Goal: Information Seeking & Learning: Check status

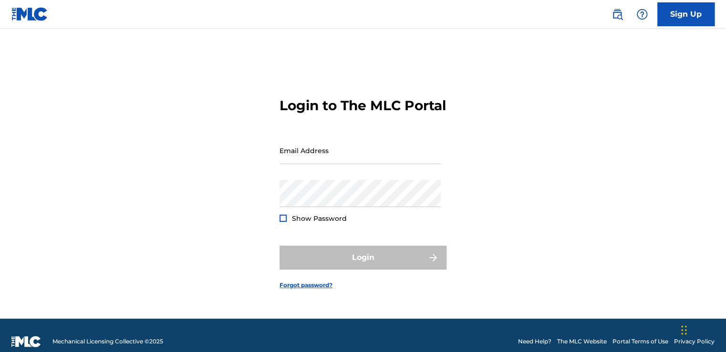
type input "[EMAIL_ADDRESS][DOMAIN_NAME]"
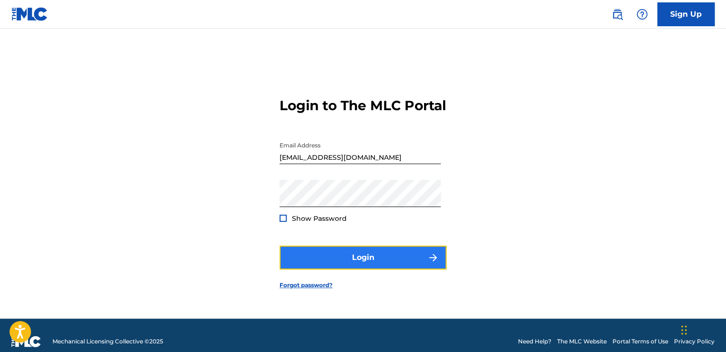
click at [435, 263] on img "submit" at bounding box center [433, 257] width 11 height 11
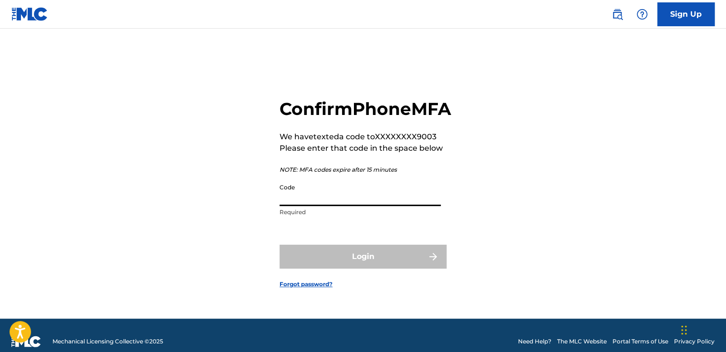
click at [414, 206] on input "Code" at bounding box center [360, 192] width 161 height 27
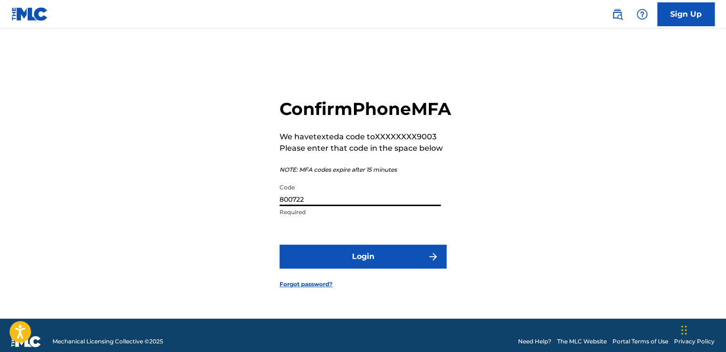
type input "800722"
click at [280, 245] on button "Login" at bounding box center [363, 257] width 167 height 24
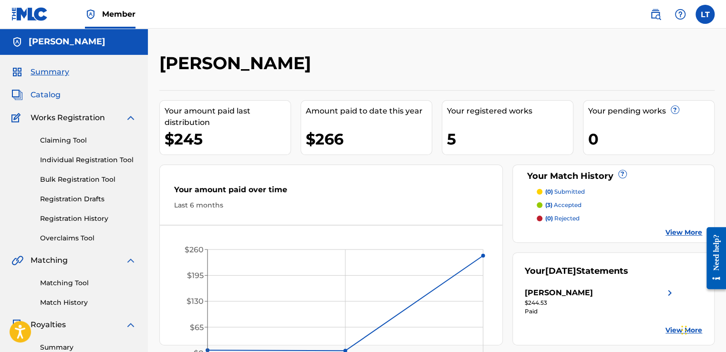
click at [48, 97] on span "Catalog" at bounding box center [46, 94] width 30 height 11
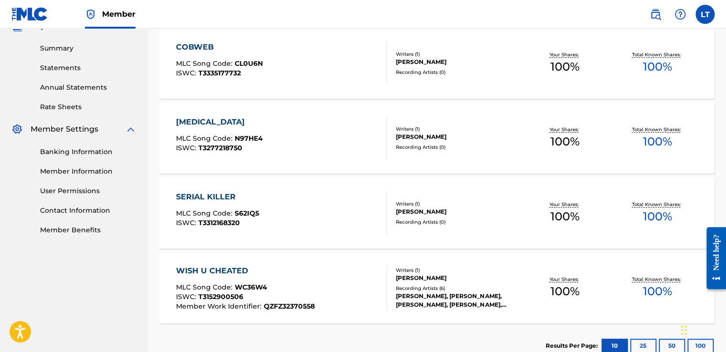
scroll to position [297, 0]
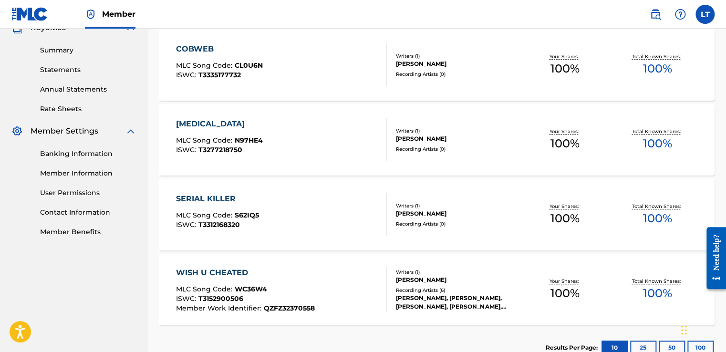
click at [293, 226] on div "SERIAL KILLER MLC Song Code : S62IQ5 ISWC : T3312168320" at bounding box center [281, 214] width 211 height 43
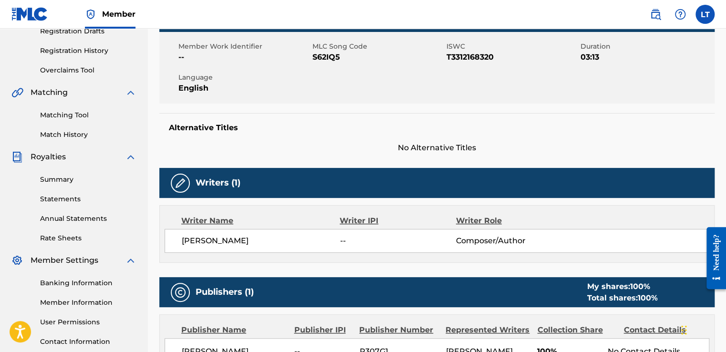
scroll to position [167, 0]
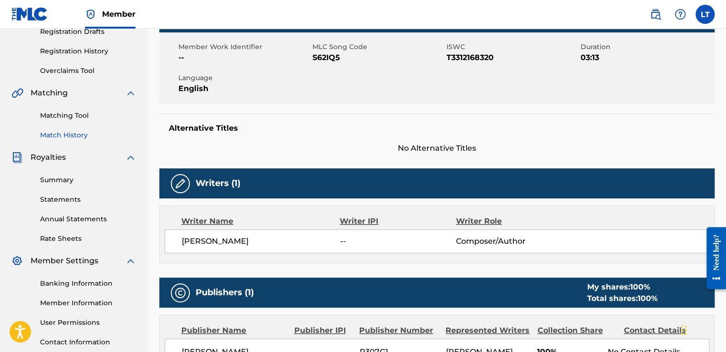
click at [61, 136] on link "Match History" at bounding box center [88, 135] width 96 height 10
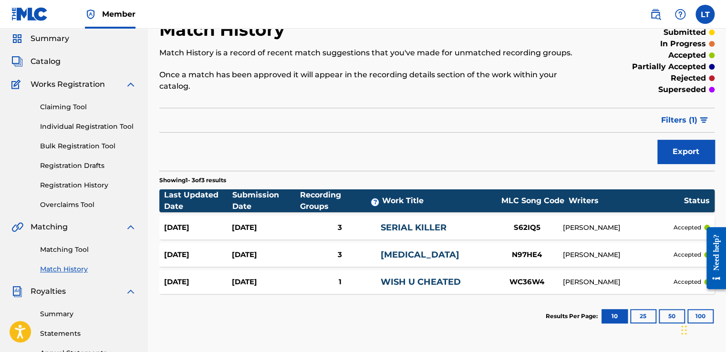
scroll to position [34, 0]
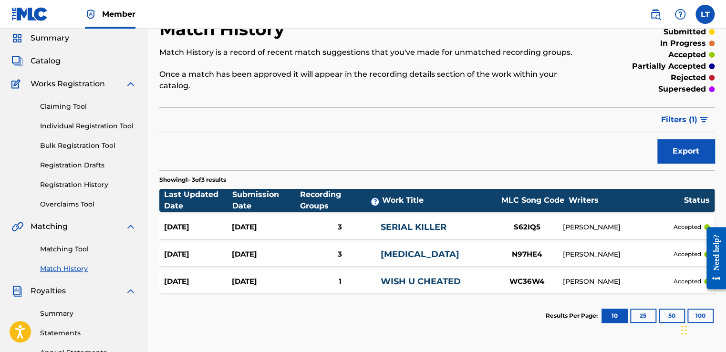
drag, startPoint x: 527, startPoint y: 280, endPoint x: 509, endPoint y: 298, distance: 25.3
click at [509, 298] on section "Results Per Page: 10 25 50 100" at bounding box center [436, 315] width 555 height 45
click at [62, 248] on link "Matching Tool" at bounding box center [88, 249] width 96 height 10
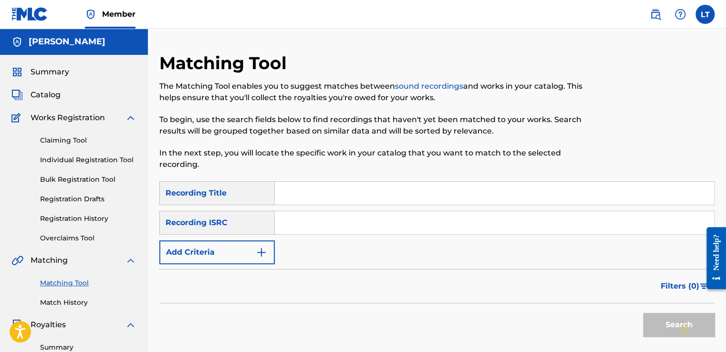
click at [311, 195] on input "Search Form" at bounding box center [494, 193] width 439 height 23
type input "Wish U Cheated"
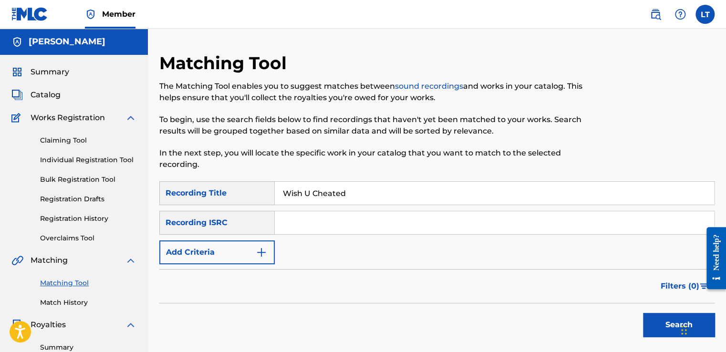
click at [299, 222] on input "Search Form" at bounding box center [494, 222] width 439 height 23
click at [263, 248] on img "Search Form" at bounding box center [261, 252] width 11 height 11
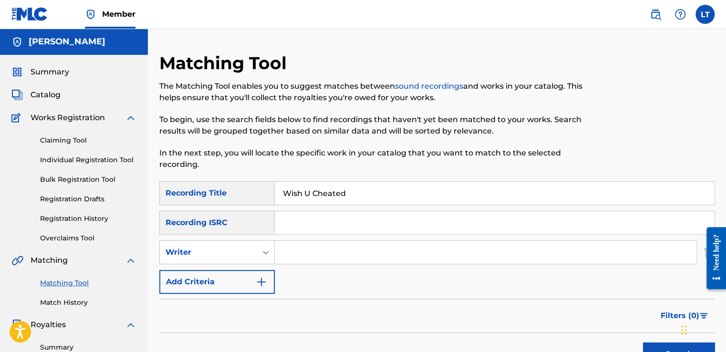
click at [286, 255] on input "Search Form" at bounding box center [486, 252] width 422 height 23
type input "[PERSON_NAME]"
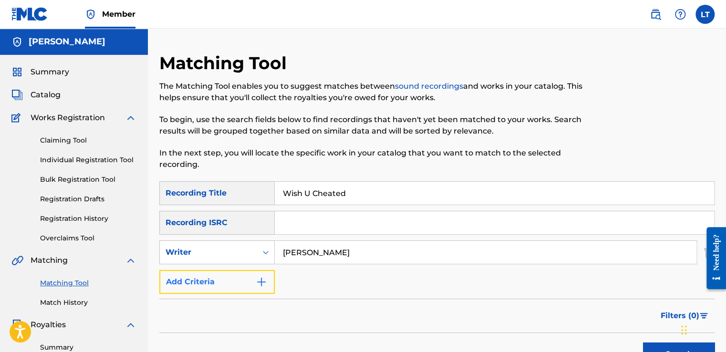
click at [254, 279] on button "Add Criteria" at bounding box center [216, 282] width 115 height 24
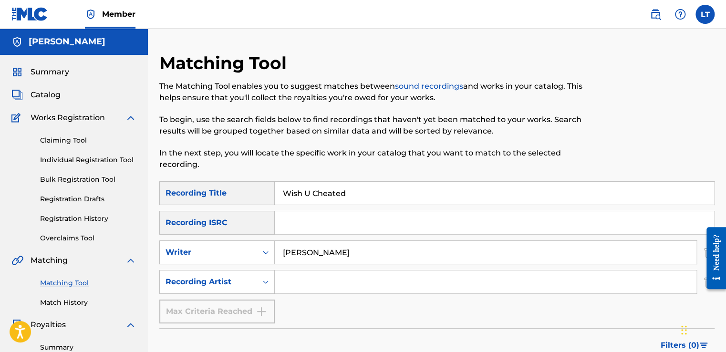
click at [292, 281] on input "Search Form" at bounding box center [486, 282] width 422 height 23
click at [363, 278] on input "[PERSON_NAME]" at bounding box center [486, 282] width 422 height 23
type input "[PERSON_NAME]"
click at [239, 317] on div "Max Criteria Reached" at bounding box center [216, 312] width 115 height 24
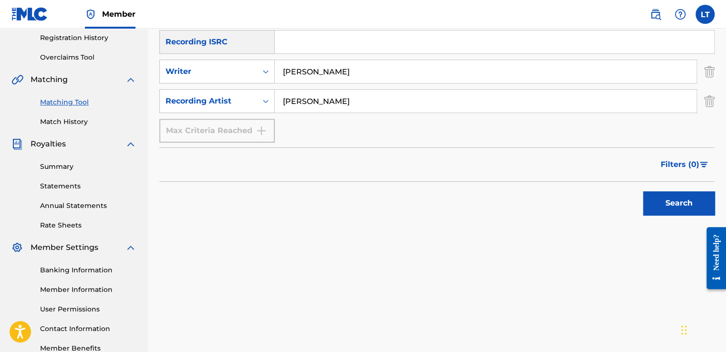
scroll to position [181, 0]
click at [659, 203] on button "Search" at bounding box center [679, 203] width 72 height 24
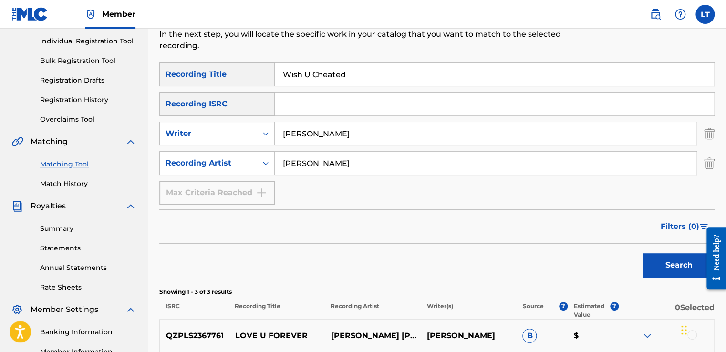
scroll to position [77, 0]
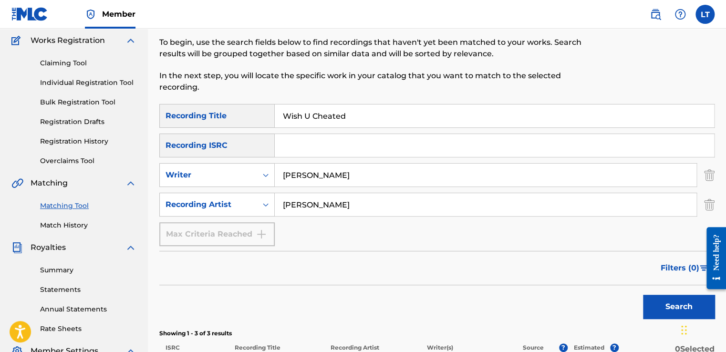
click at [324, 141] on input "Search Form" at bounding box center [494, 145] width 439 height 23
type input "QZFZ32370558"
click at [660, 305] on button "Search" at bounding box center [679, 307] width 72 height 24
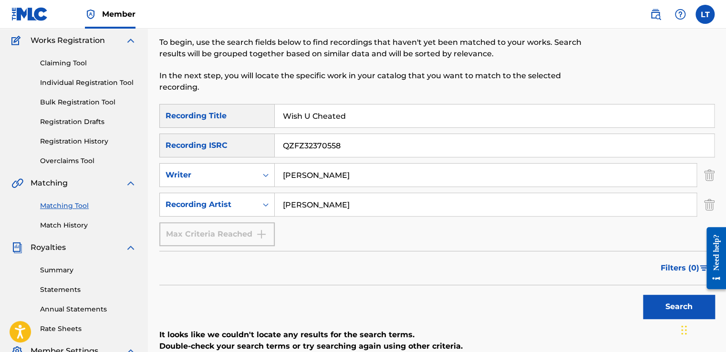
scroll to position [131, 0]
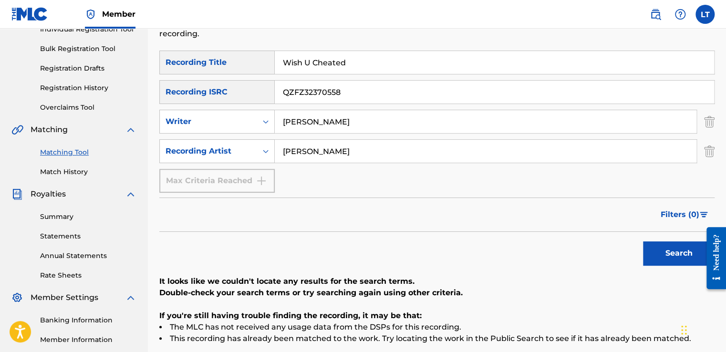
click at [329, 154] on input "[PERSON_NAME]" at bounding box center [486, 151] width 422 height 23
click at [363, 120] on input "[PERSON_NAME]" at bounding box center [486, 121] width 422 height 23
type input "L"
click at [670, 252] on button "Search" at bounding box center [679, 253] width 72 height 24
click at [328, 155] on input "[PERSON_NAME]" at bounding box center [486, 151] width 422 height 23
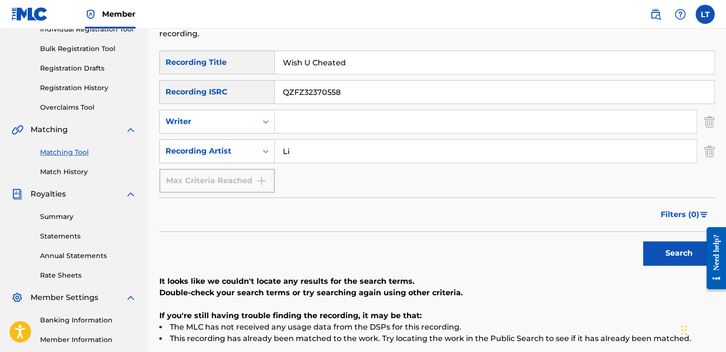
type input "L"
click at [665, 250] on button "Search" at bounding box center [679, 253] width 72 height 24
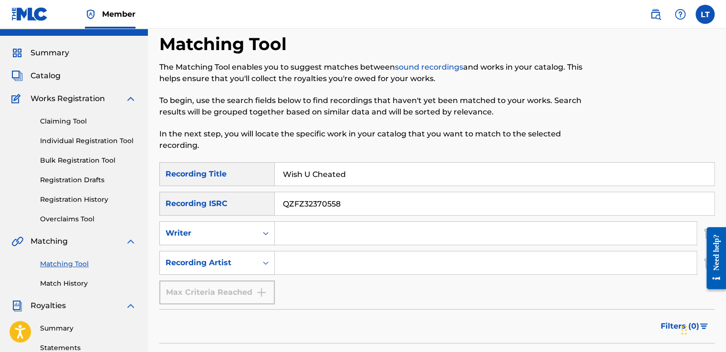
scroll to position [0, 0]
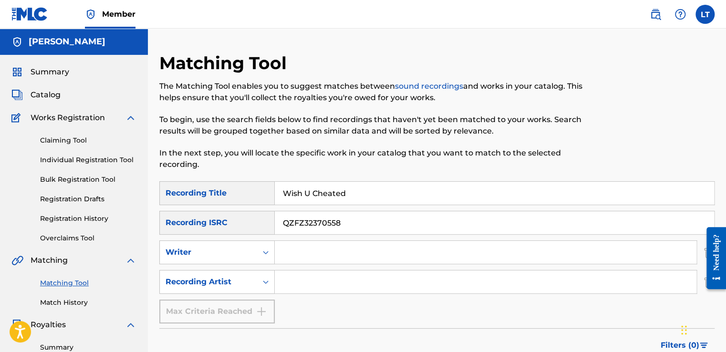
click at [288, 284] on input "Search Form" at bounding box center [486, 282] width 422 height 23
type input "[PERSON_NAME]"
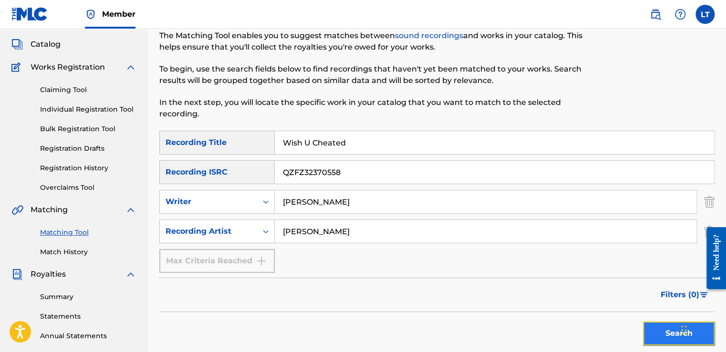
click at [659, 328] on button "Search" at bounding box center [679, 334] width 72 height 24
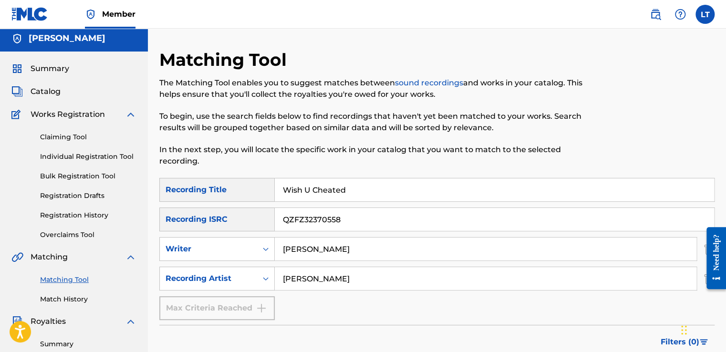
scroll to position [0, 0]
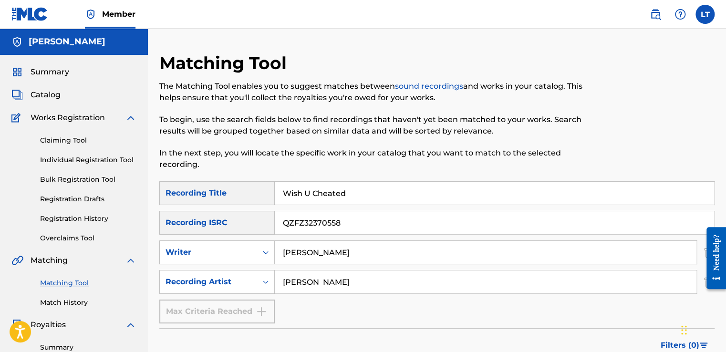
click at [435, 88] on link "sound recordings" at bounding box center [429, 86] width 68 height 9
click at [60, 302] on link "Match History" at bounding box center [88, 303] width 96 height 10
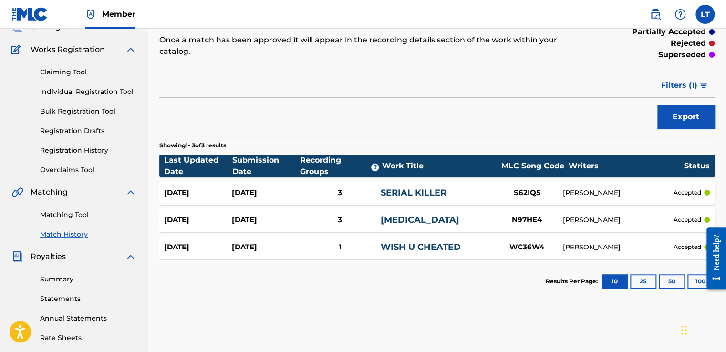
scroll to position [139, 0]
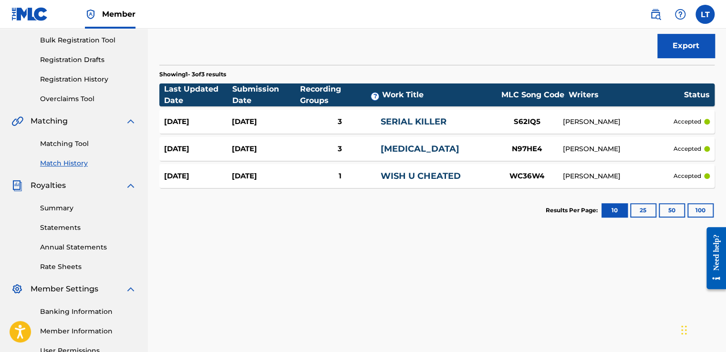
click at [418, 173] on link "WISH U CHEATED" at bounding box center [421, 176] width 80 height 10
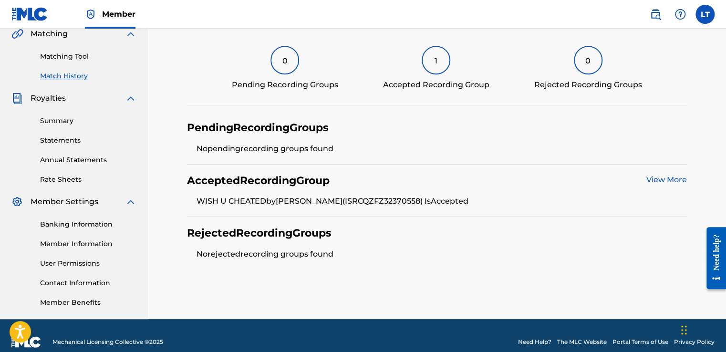
scroll to position [238, 0]
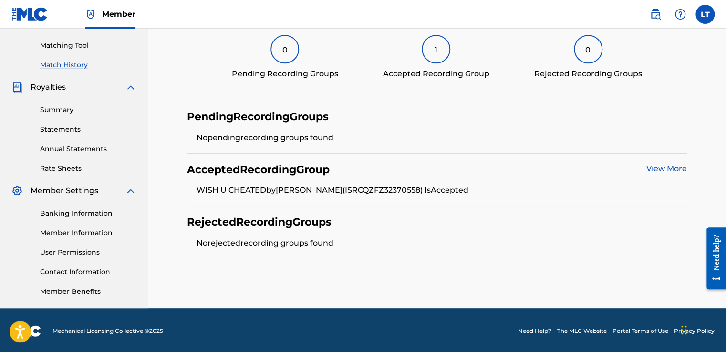
click at [667, 166] on link "View More" at bounding box center [667, 168] width 41 height 9
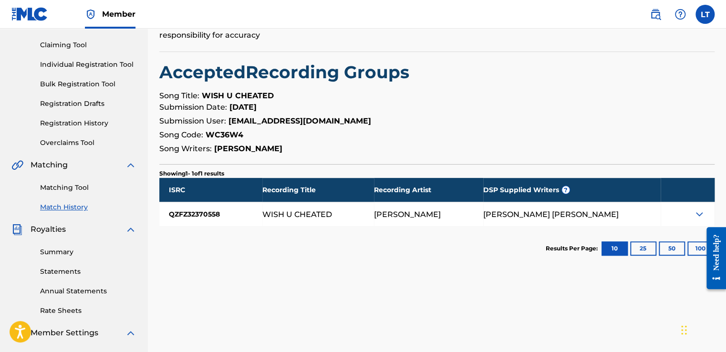
scroll to position [132, 0]
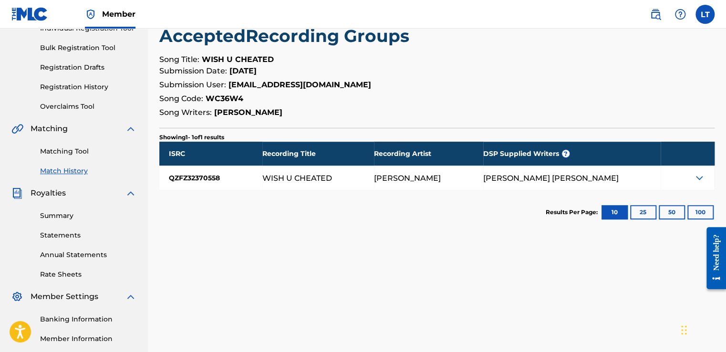
click at [699, 177] on img at bounding box center [699, 177] width 11 height 11
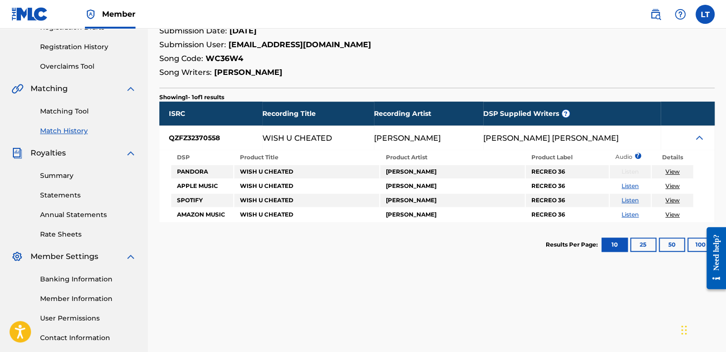
scroll to position [172, 0]
click at [671, 184] on link "View" at bounding box center [673, 185] width 14 height 7
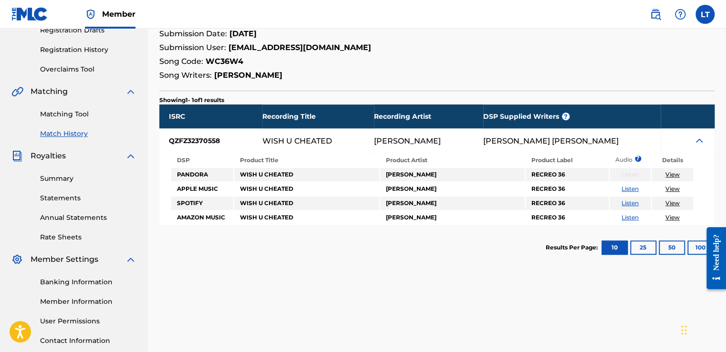
scroll to position [170, 0]
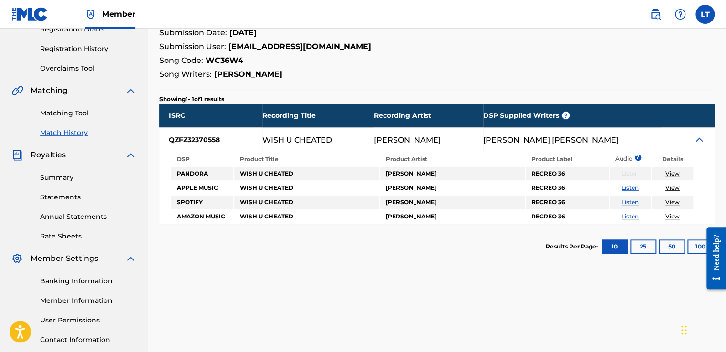
scroll to position [238, 0]
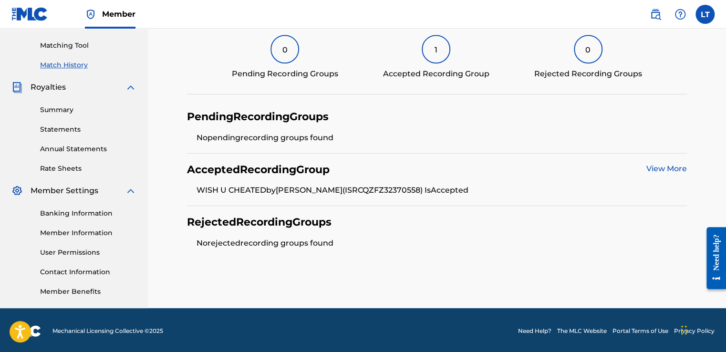
click at [659, 169] on link "View More" at bounding box center [667, 168] width 41 height 9
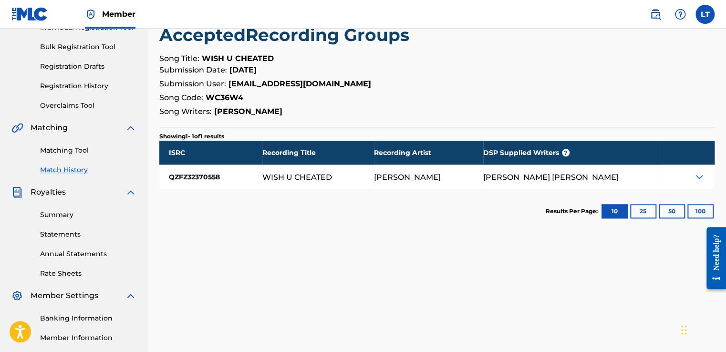
scroll to position [95, 0]
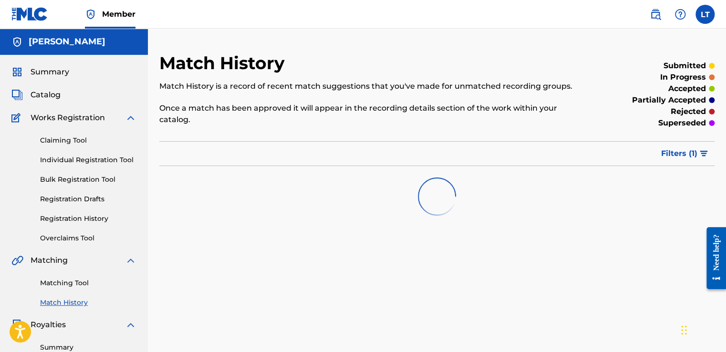
scroll to position [139, 0]
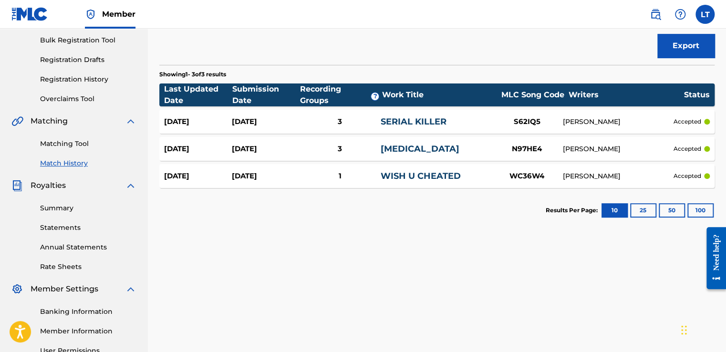
click at [404, 121] on link "SERIAL KILLER" at bounding box center [414, 121] width 66 height 10
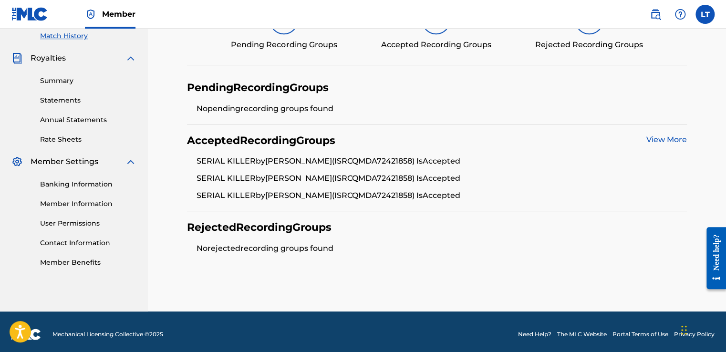
scroll to position [266, 0]
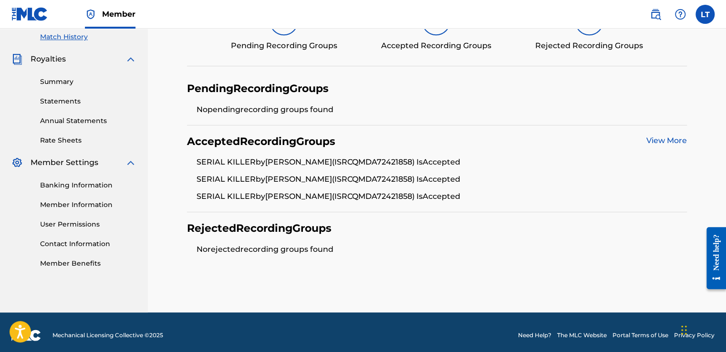
click at [655, 142] on link "View More" at bounding box center [667, 140] width 41 height 9
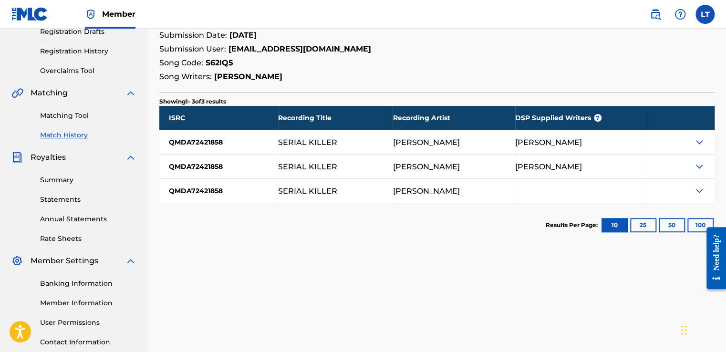
scroll to position [181, 0]
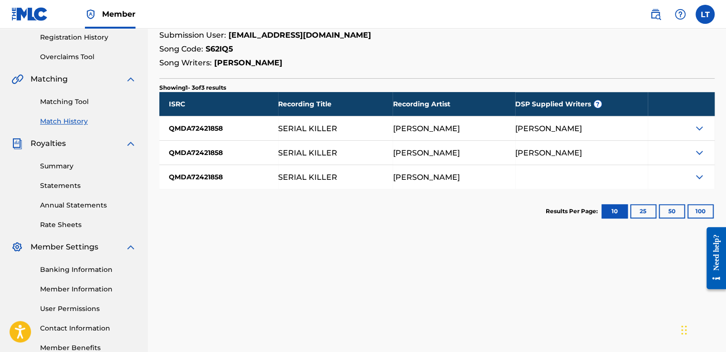
click at [698, 128] on img at bounding box center [699, 128] width 11 height 11
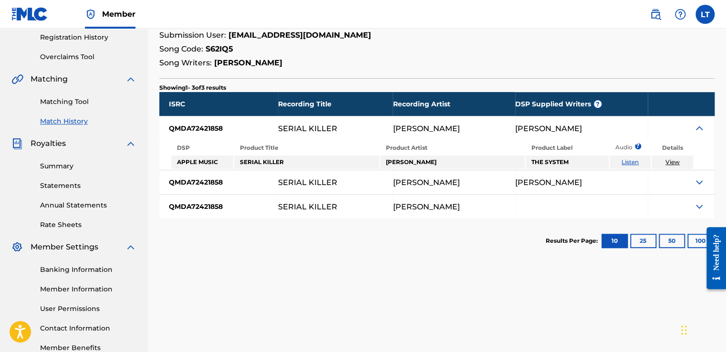
click at [671, 160] on link "View" at bounding box center [673, 161] width 14 height 7
click at [699, 207] on img at bounding box center [699, 206] width 11 height 11
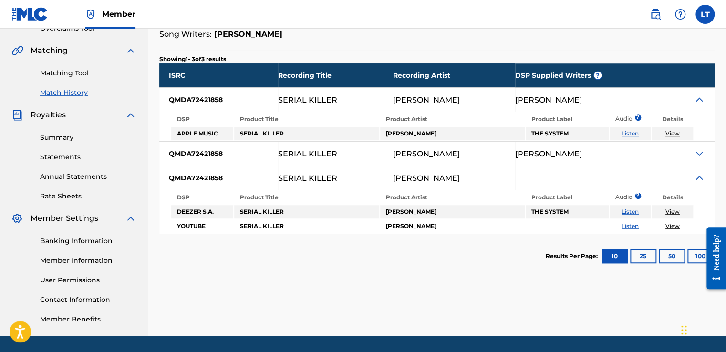
scroll to position [210, 0]
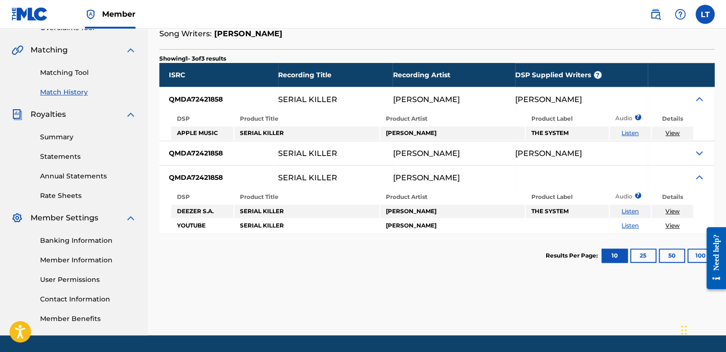
click at [696, 153] on img at bounding box center [699, 152] width 11 height 11
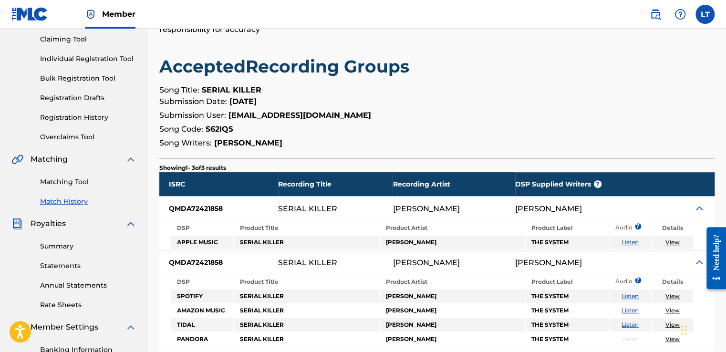
scroll to position [100, 0]
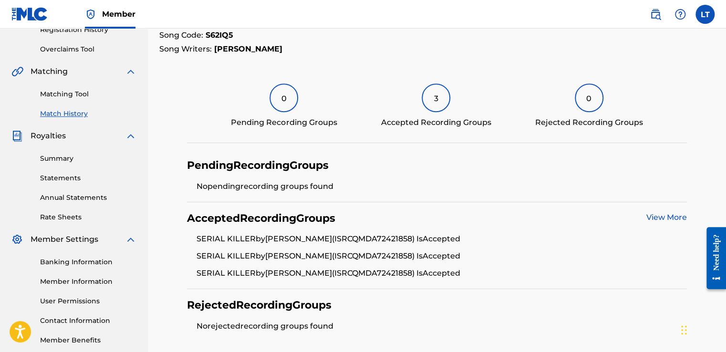
scroll to position [170, 0]
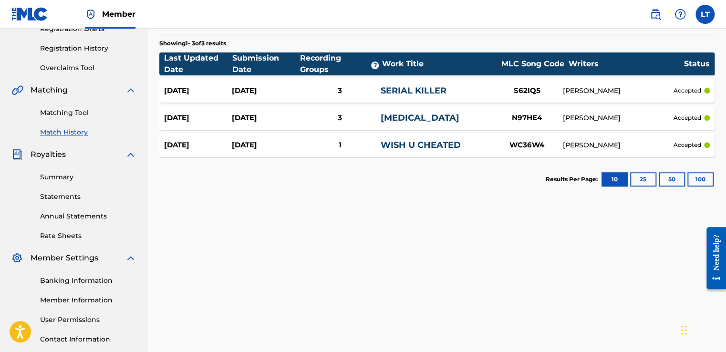
scroll to position [139, 0]
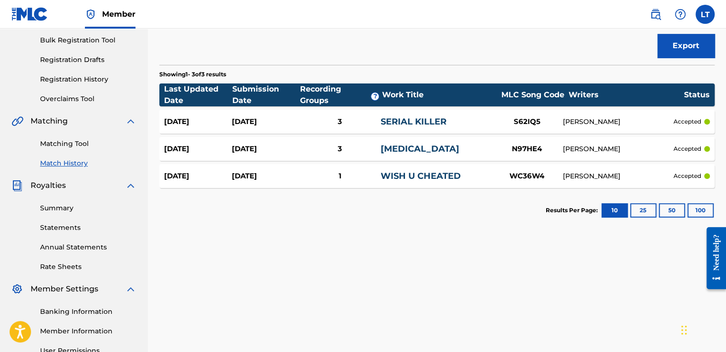
click at [446, 146] on div "[MEDICAL_DATA]" at bounding box center [436, 149] width 111 height 13
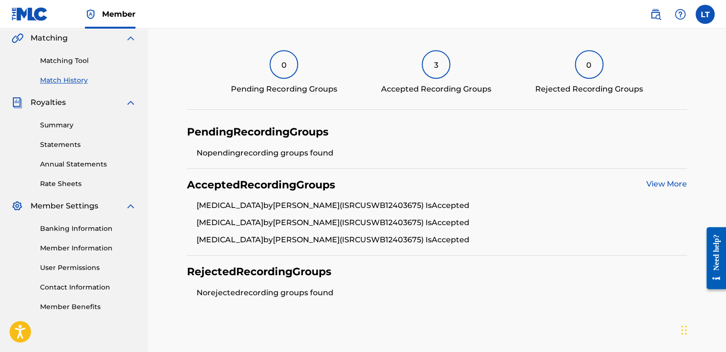
scroll to position [271, 0]
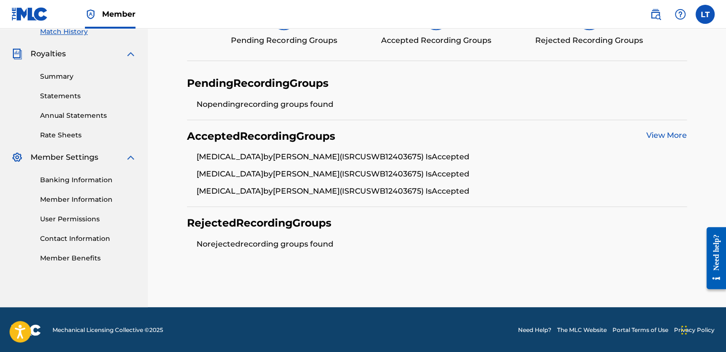
click at [670, 137] on link "View More" at bounding box center [667, 135] width 41 height 9
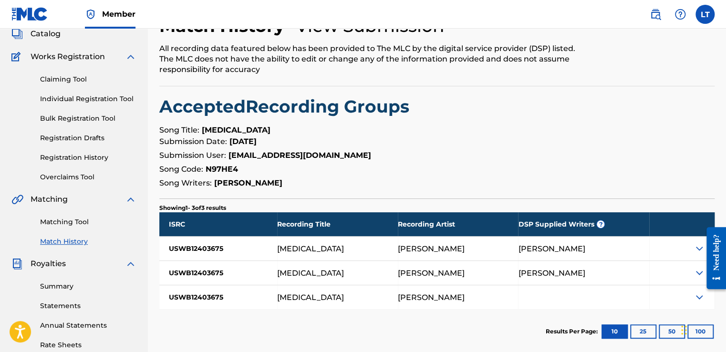
scroll to position [103, 0]
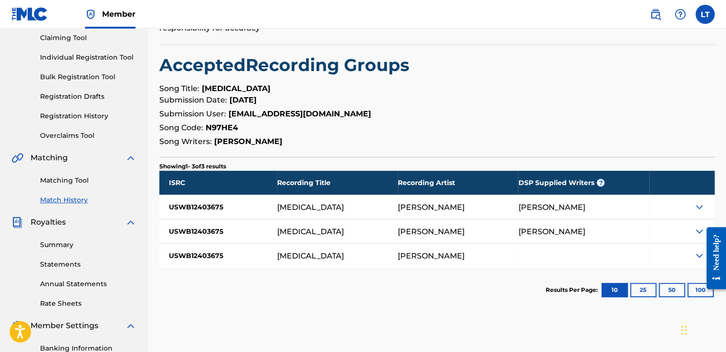
click at [700, 207] on img at bounding box center [699, 206] width 11 height 11
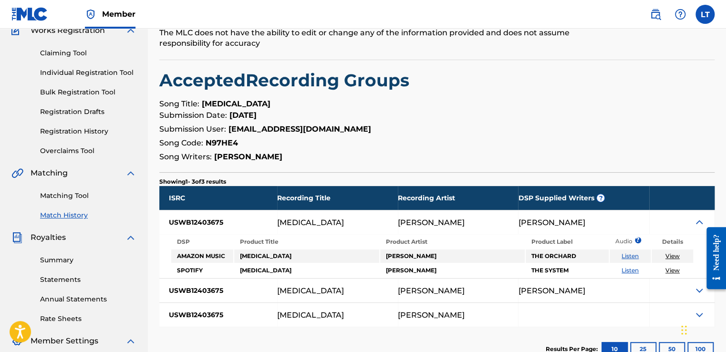
scroll to position [137, 0]
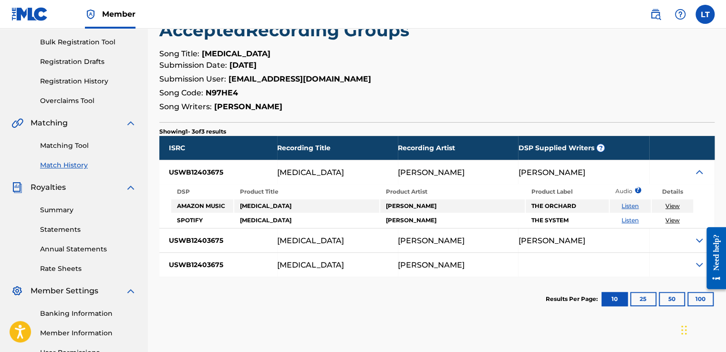
click at [698, 240] on img at bounding box center [699, 240] width 11 height 11
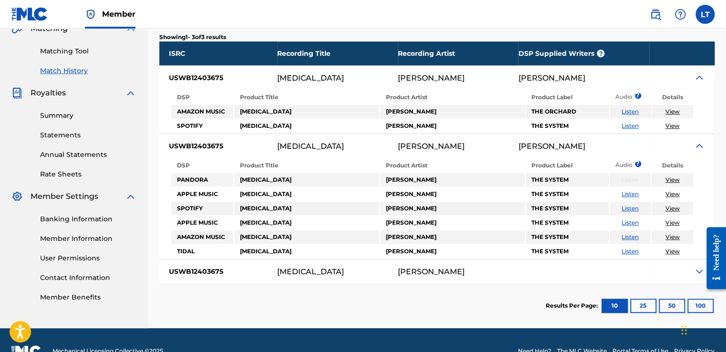
scroll to position [233, 0]
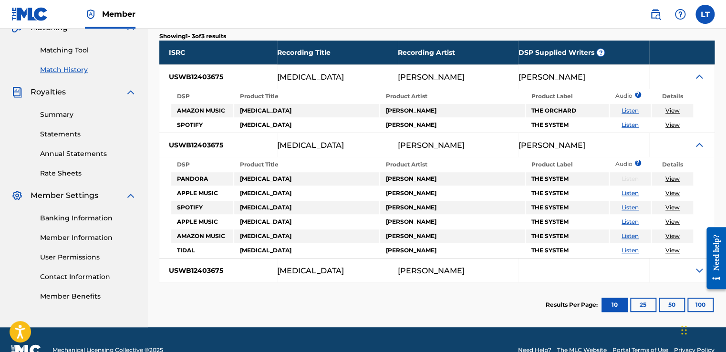
click at [696, 268] on img at bounding box center [699, 270] width 11 height 11
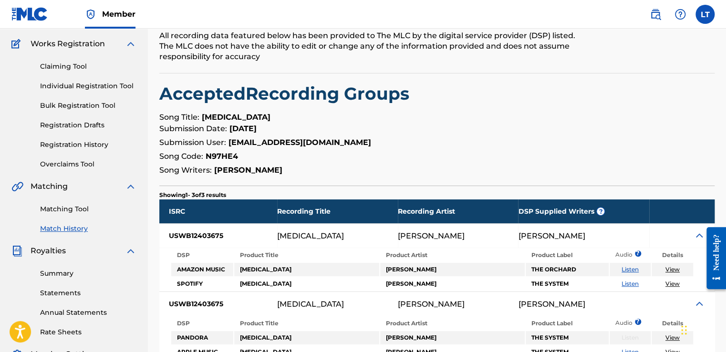
scroll to position [73, 0]
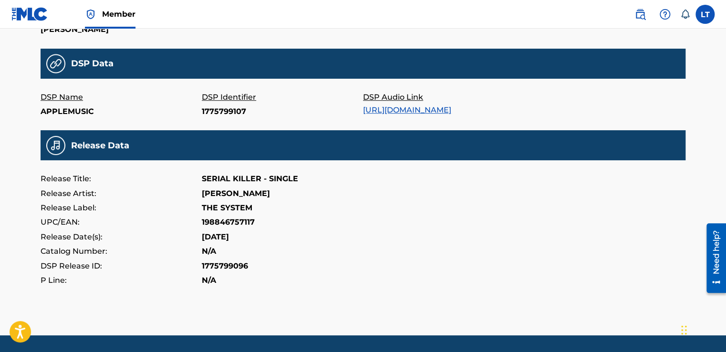
scroll to position [265, 0]
